Goal: Check status

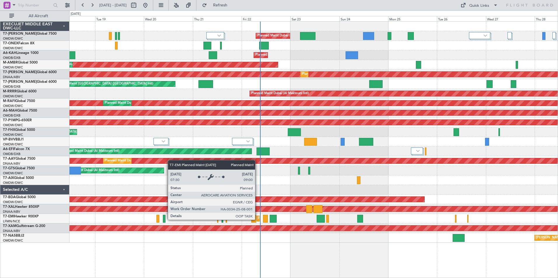
click at [258, 220] on div "Planned Maint [PERSON_NAME]" at bounding box center [258, 218] width 3 height 5
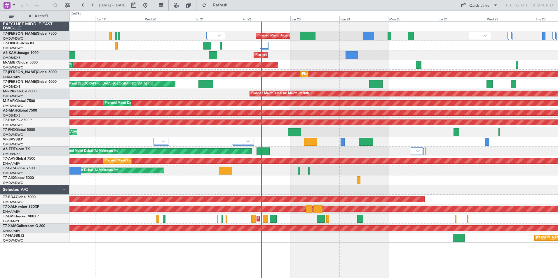
click at [272, 255] on div "Planned Maint Dubai (Al Maktoum Intl) Planned Maint Geneva ([GEOGRAPHIC_DATA]) …" at bounding box center [313, 149] width 488 height 257
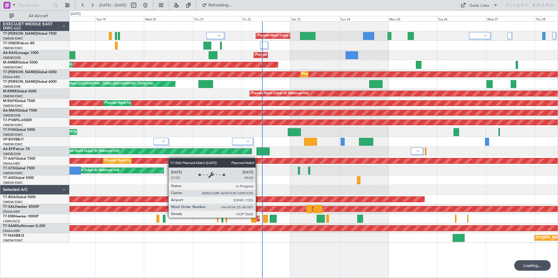
click at [258, 218] on div "Planned Maint [PERSON_NAME]" at bounding box center [282, 218] width 49 height 9
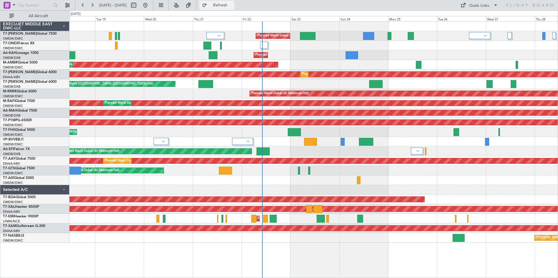
click at [224, 6] on button "Refresh" at bounding box center [216, 5] width 35 height 9
